Goal: Transaction & Acquisition: Purchase product/service

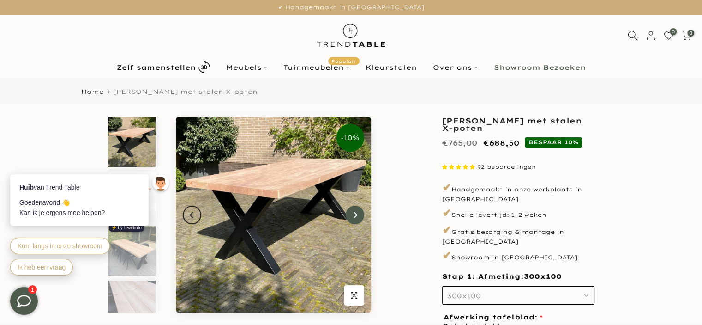
click at [356, 216] on icon "Next" at bounding box center [355, 214] width 6 height 7
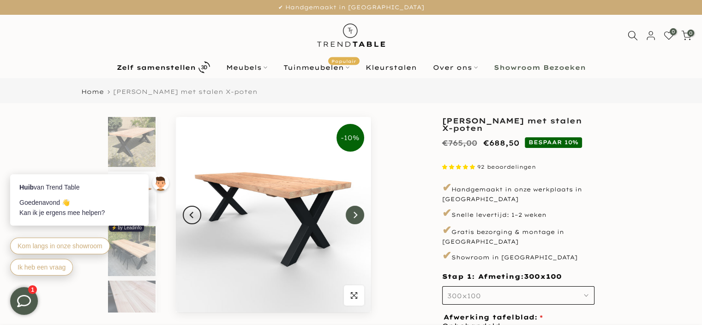
scroll to position [8, 0]
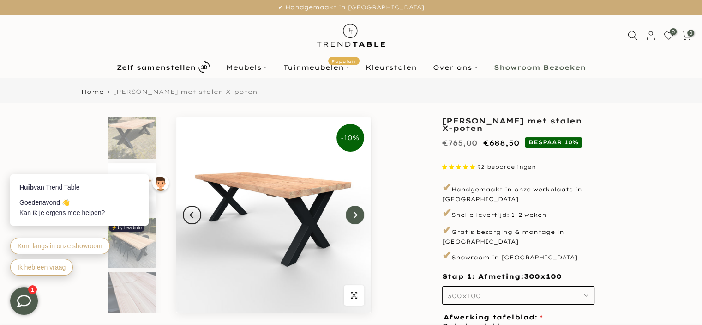
click at [356, 216] on icon "Next" at bounding box center [355, 214] width 6 height 7
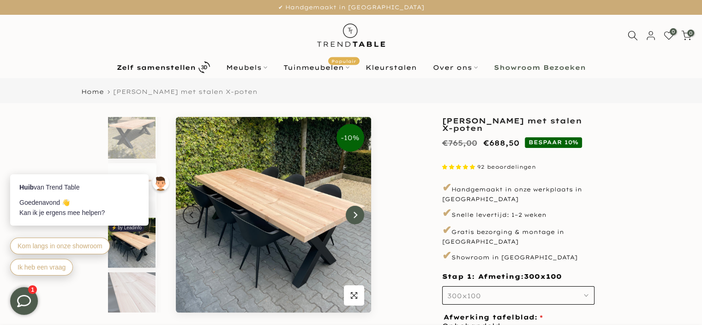
scroll to position [18, 0]
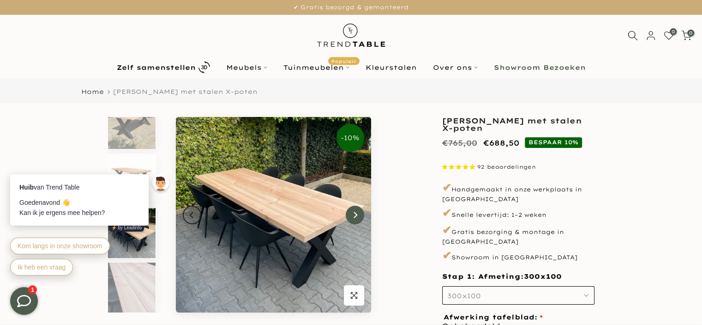
click at [356, 216] on icon "Next" at bounding box center [355, 214] width 6 height 7
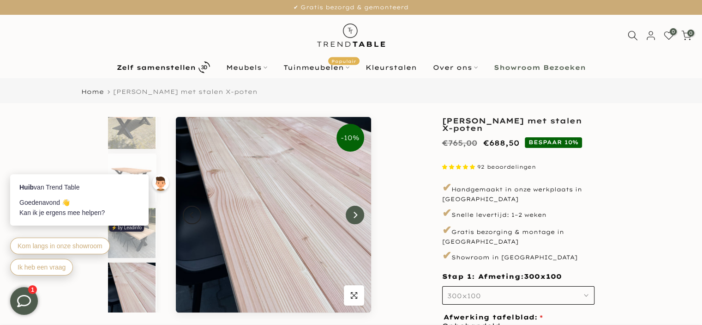
click at [356, 216] on icon "Next" at bounding box center [355, 214] width 6 height 7
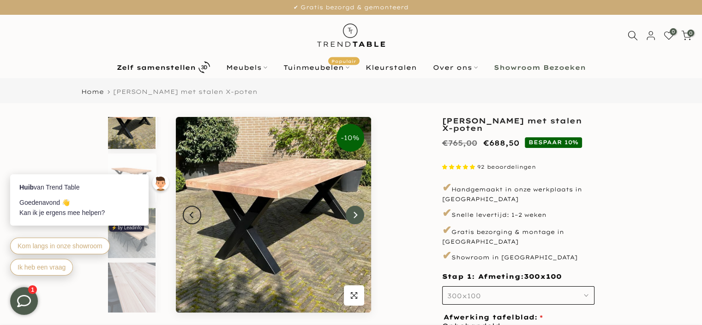
scroll to position [0, 0]
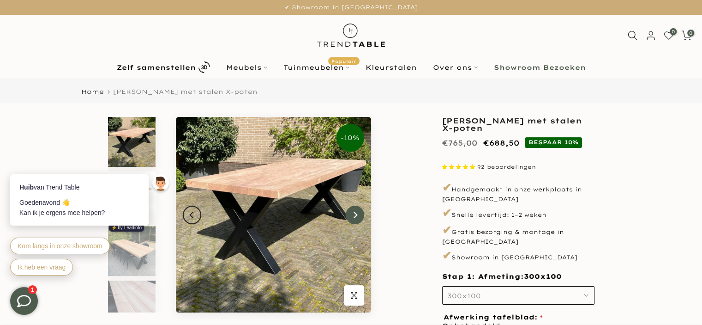
click at [356, 216] on icon "Next" at bounding box center [355, 214] width 6 height 7
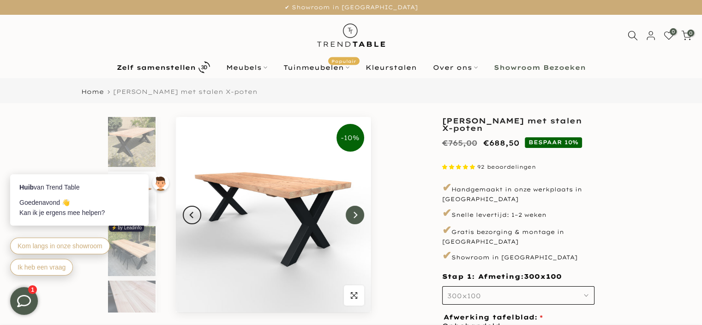
scroll to position [8, 0]
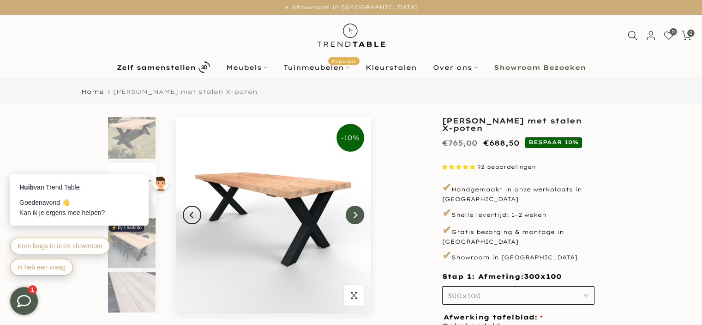
click at [356, 216] on icon "Next" at bounding box center [355, 214] width 6 height 7
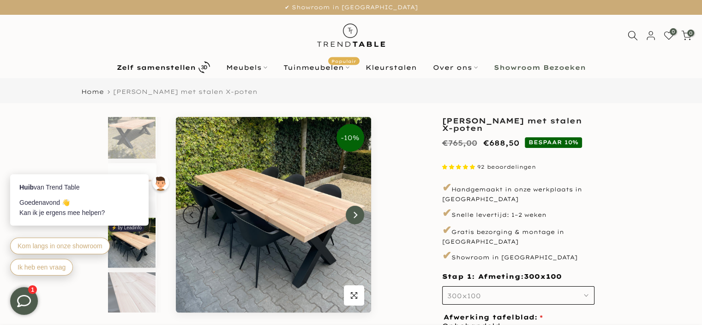
scroll to position [18, 0]
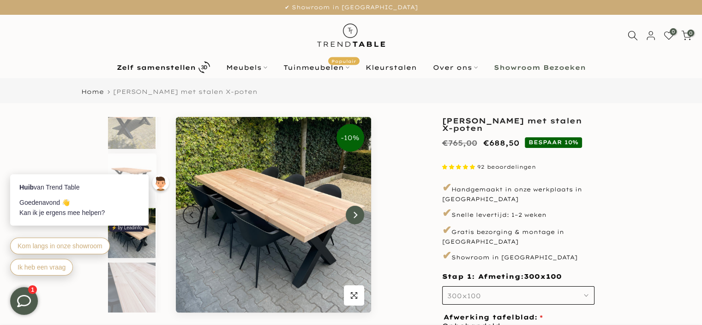
click at [356, 216] on icon "Next" at bounding box center [355, 214] width 6 height 7
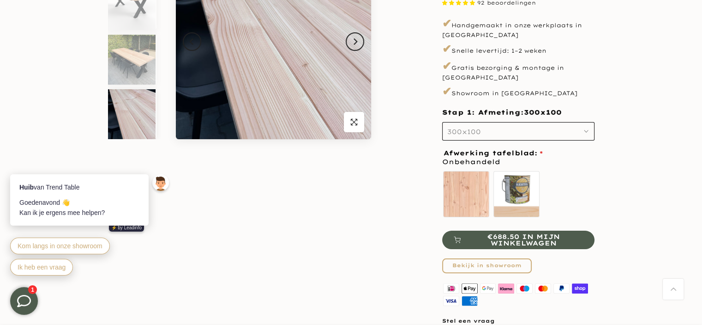
scroll to position [185, 0]
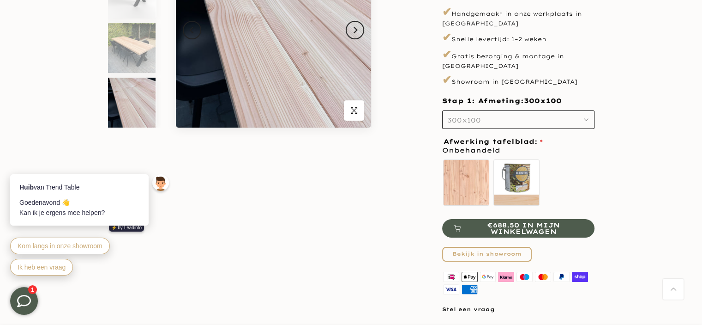
click at [559, 222] on span "€688.50 in mijn winkelwagen" at bounding box center [524, 228] width 119 height 13
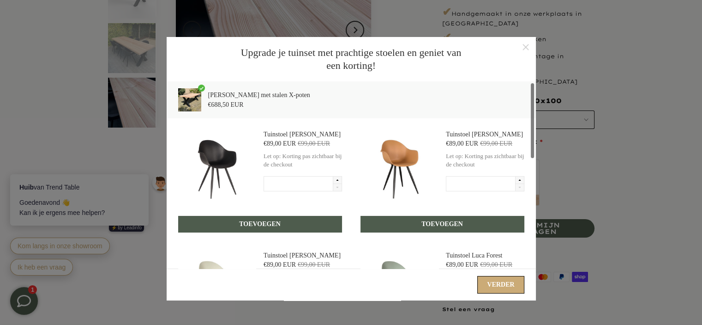
scroll to position [0, 0]
click at [504, 293] on button "Verder" at bounding box center [500, 285] width 47 height 18
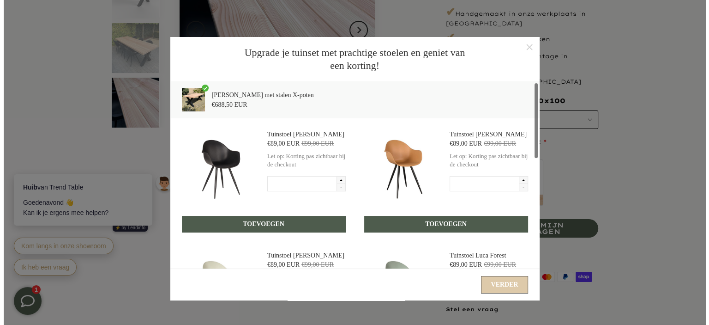
scroll to position [185, 0]
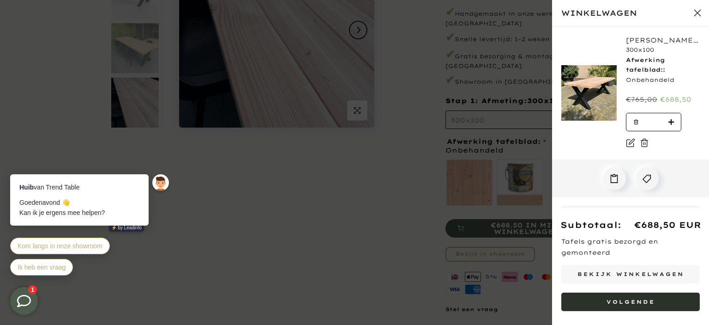
click at [633, 307] on button "Volgende" at bounding box center [630, 301] width 139 height 18
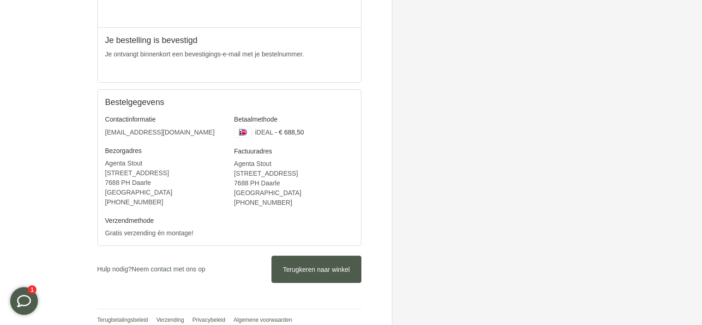
scroll to position [181, 0]
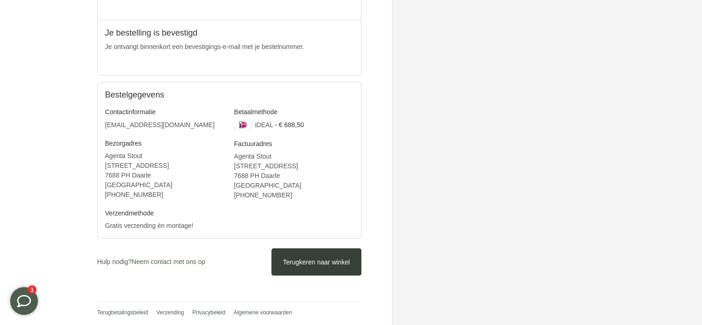
click at [287, 260] on span "Terugkeren naar winkel" at bounding box center [316, 261] width 67 height 7
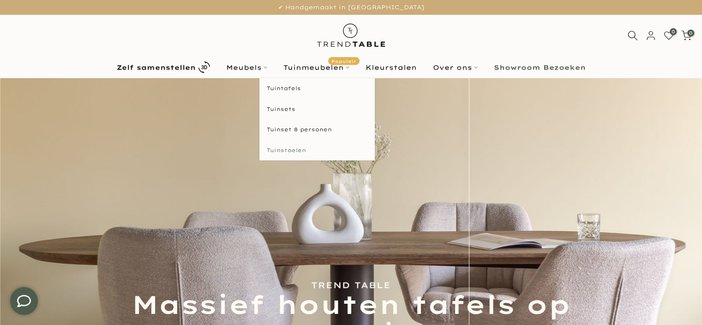
click at [296, 147] on link "Tuinstoelen" at bounding box center [317, 150] width 115 height 21
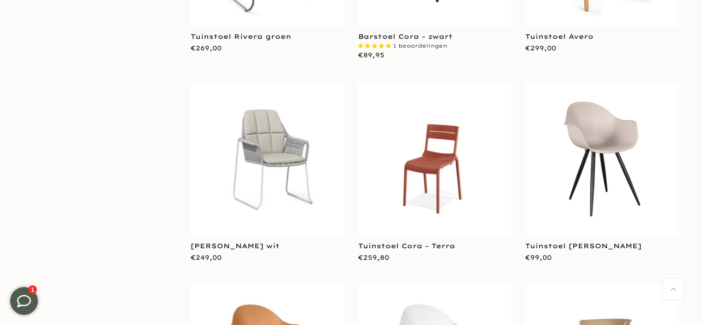
scroll to position [868, 0]
